Goal: Task Accomplishment & Management: Manage account settings

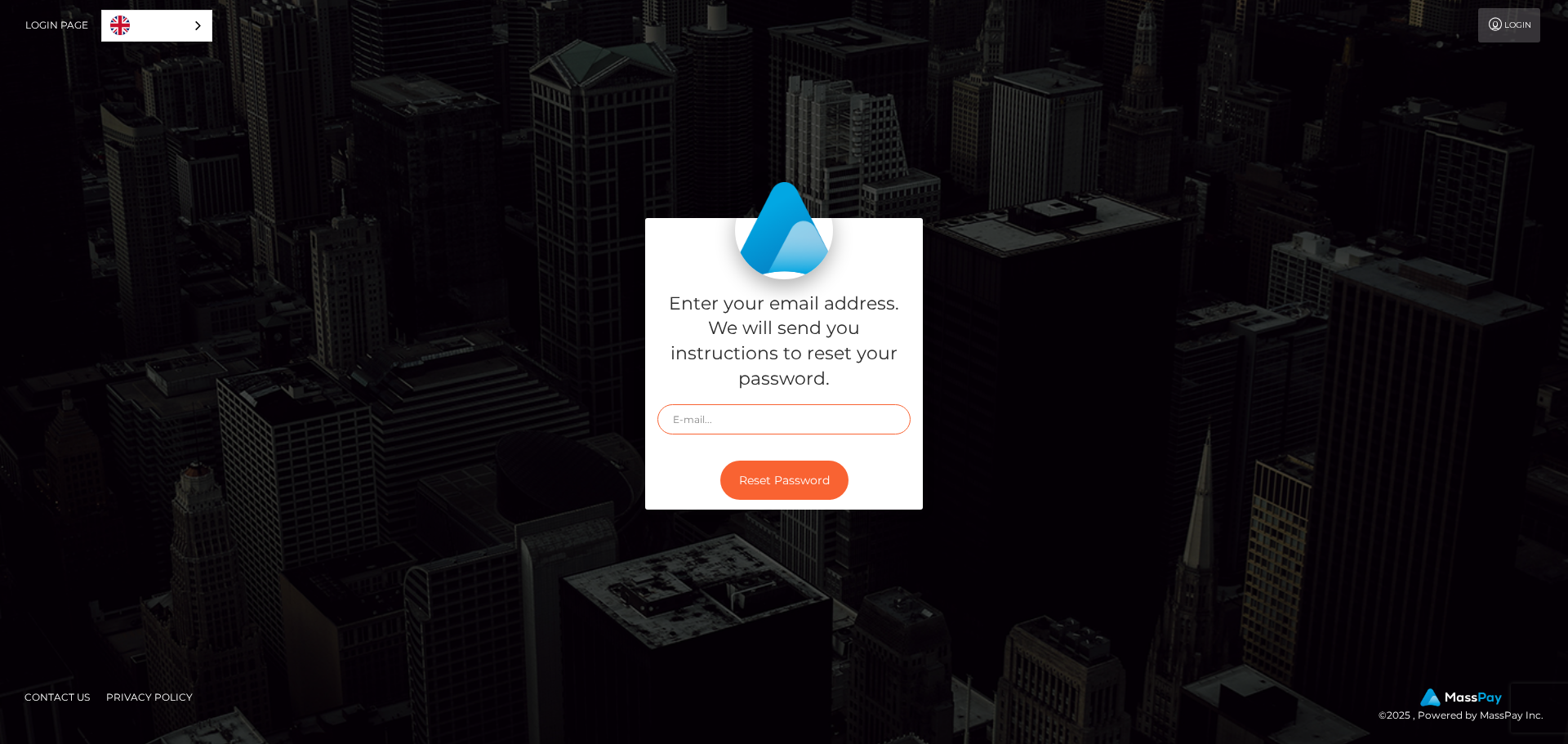
drag, startPoint x: 0, startPoint y: 0, endPoint x: 706, endPoint y: 419, distance: 821.0
click at [706, 419] on input "text" at bounding box center [784, 419] width 253 height 30
click at [863, 421] on input "text" at bounding box center [784, 419] width 253 height 30
click at [703, 411] on input "text" at bounding box center [784, 419] width 253 height 30
click at [776, 432] on input "text" at bounding box center [784, 419] width 253 height 30
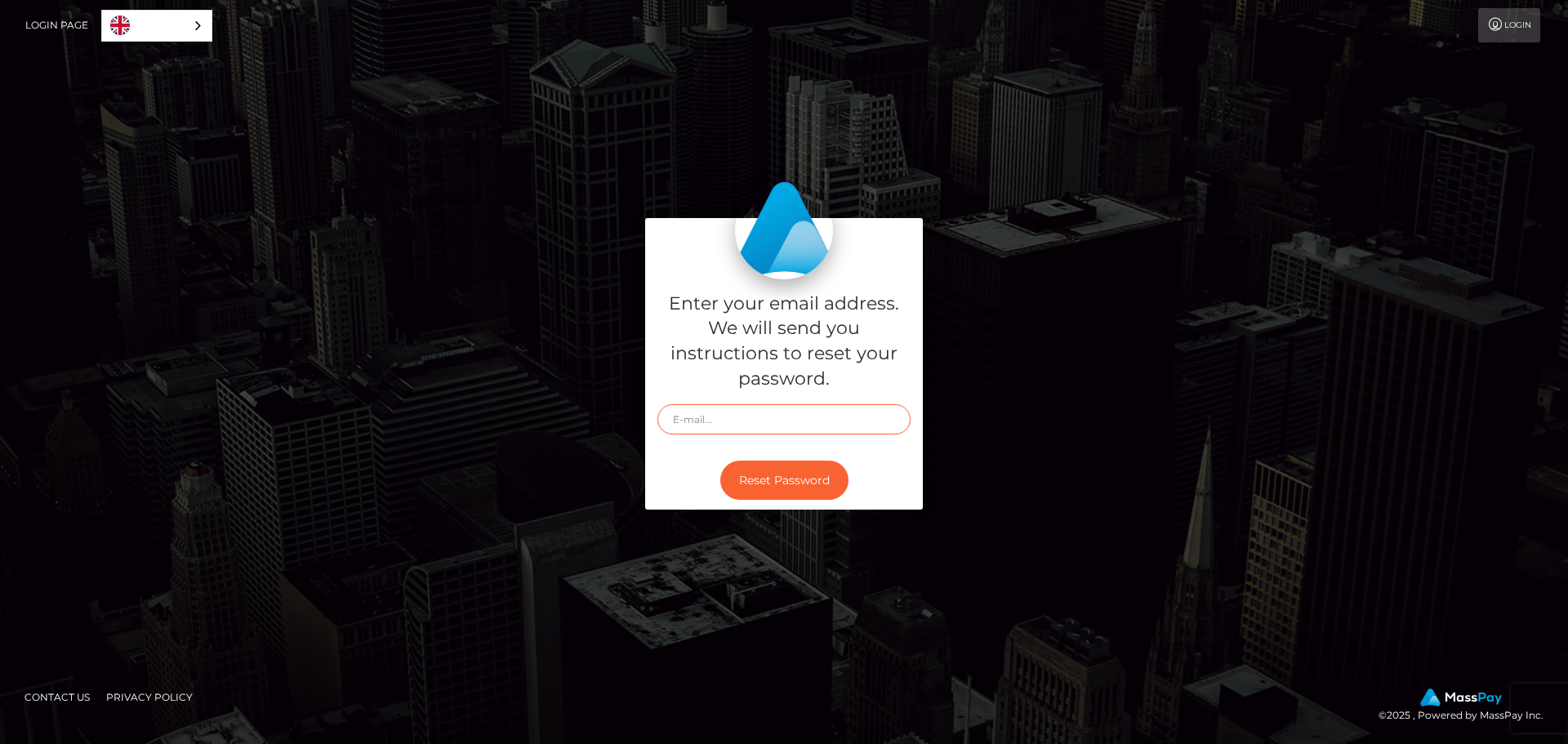
click at [776, 421] on input "text" at bounding box center [784, 419] width 253 height 30
type input "foxxx.matilda@gmail.com"
click at [780, 486] on button "Reset Password" at bounding box center [784, 480] width 128 height 40
click at [44, 17] on link "Login Page" at bounding box center [57, 25] width 63 height 34
